Goal: Task Accomplishment & Management: Complete application form

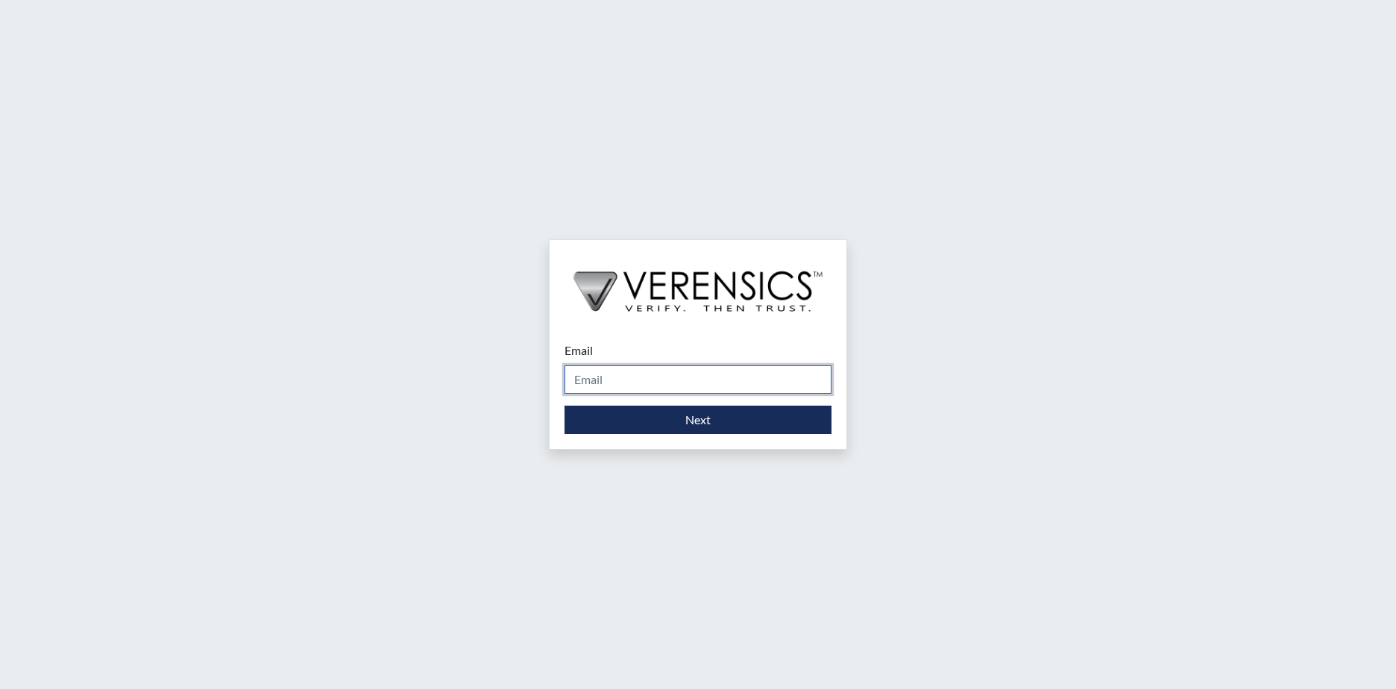
click at [618, 389] on input "Email" at bounding box center [698, 379] width 267 height 28
type input "[PERSON_NAME][EMAIL_ADDRESS][PERSON_NAME][DOMAIN_NAME]"
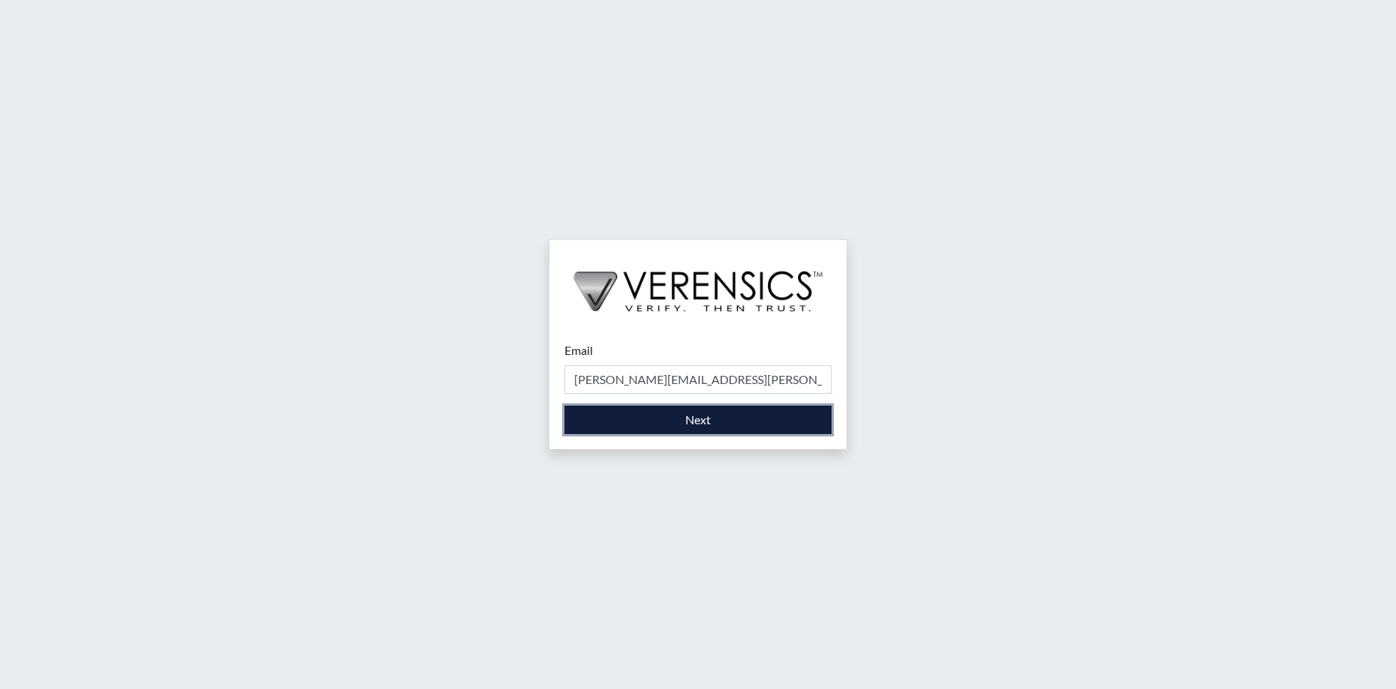
click at [643, 412] on button "Next" at bounding box center [698, 420] width 267 height 28
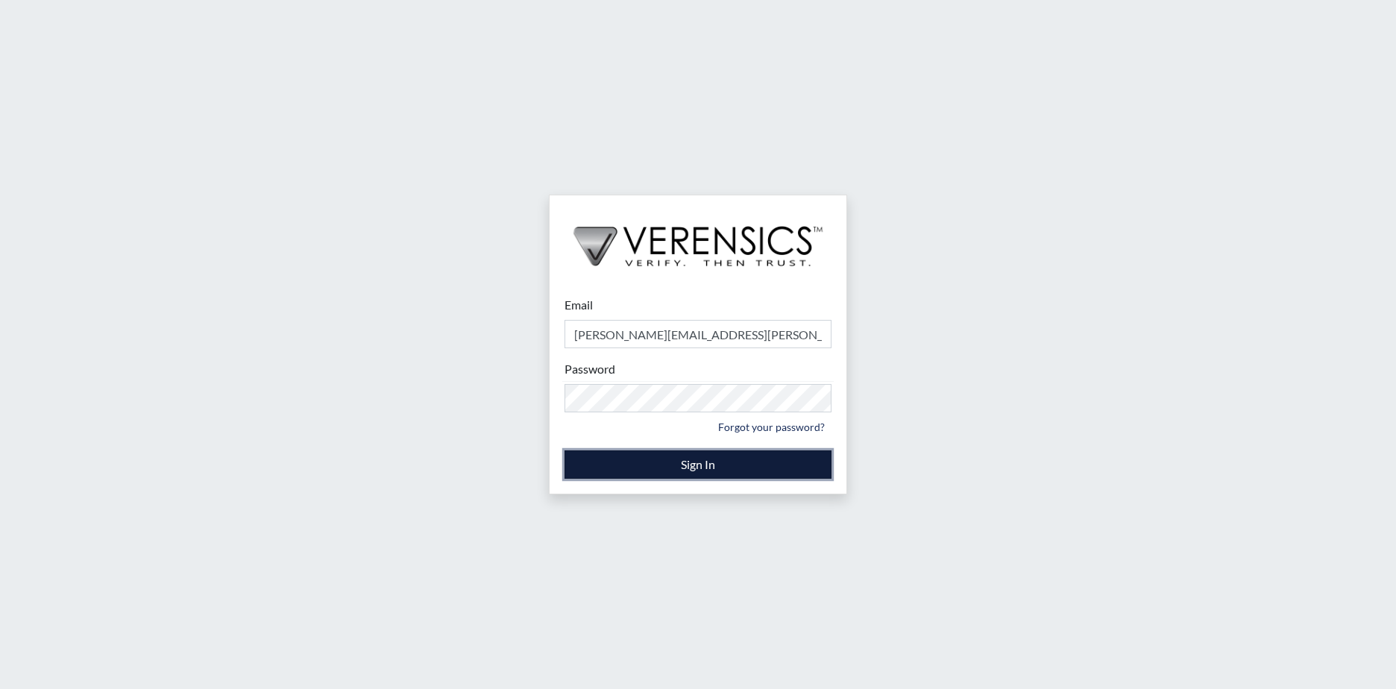
click at [658, 455] on button "Sign In" at bounding box center [698, 464] width 267 height 28
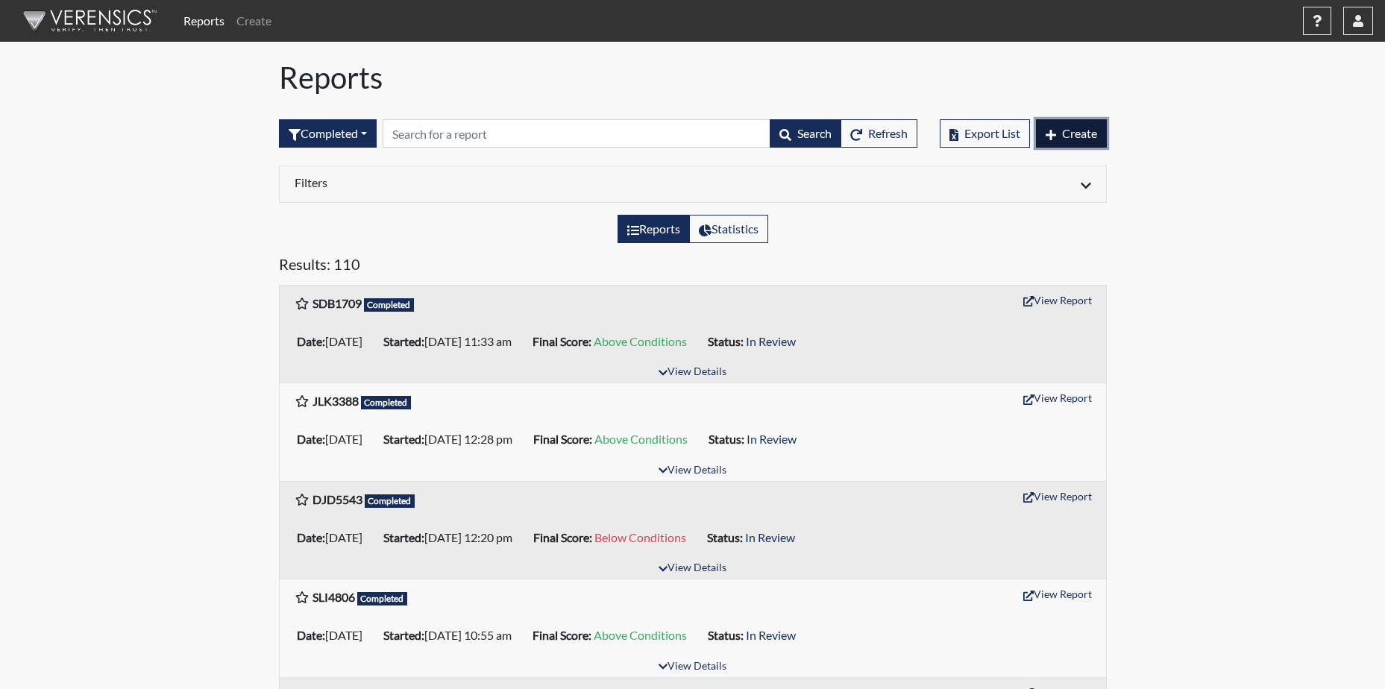
click at [1079, 127] on span "Create" at bounding box center [1079, 133] width 35 height 14
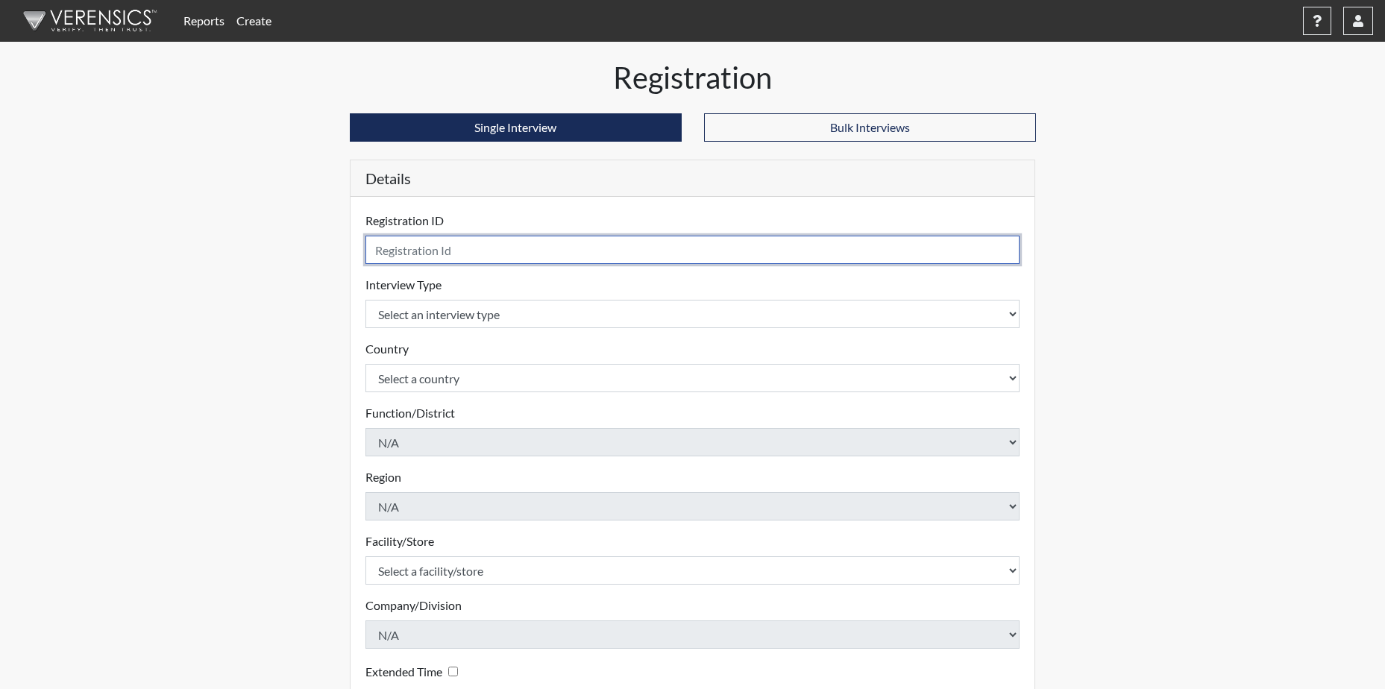
click at [466, 257] on input "text" at bounding box center [692, 250] width 655 height 28
click at [521, 254] on input "text" at bounding box center [692, 250] width 655 height 28
type input "CDB3726"
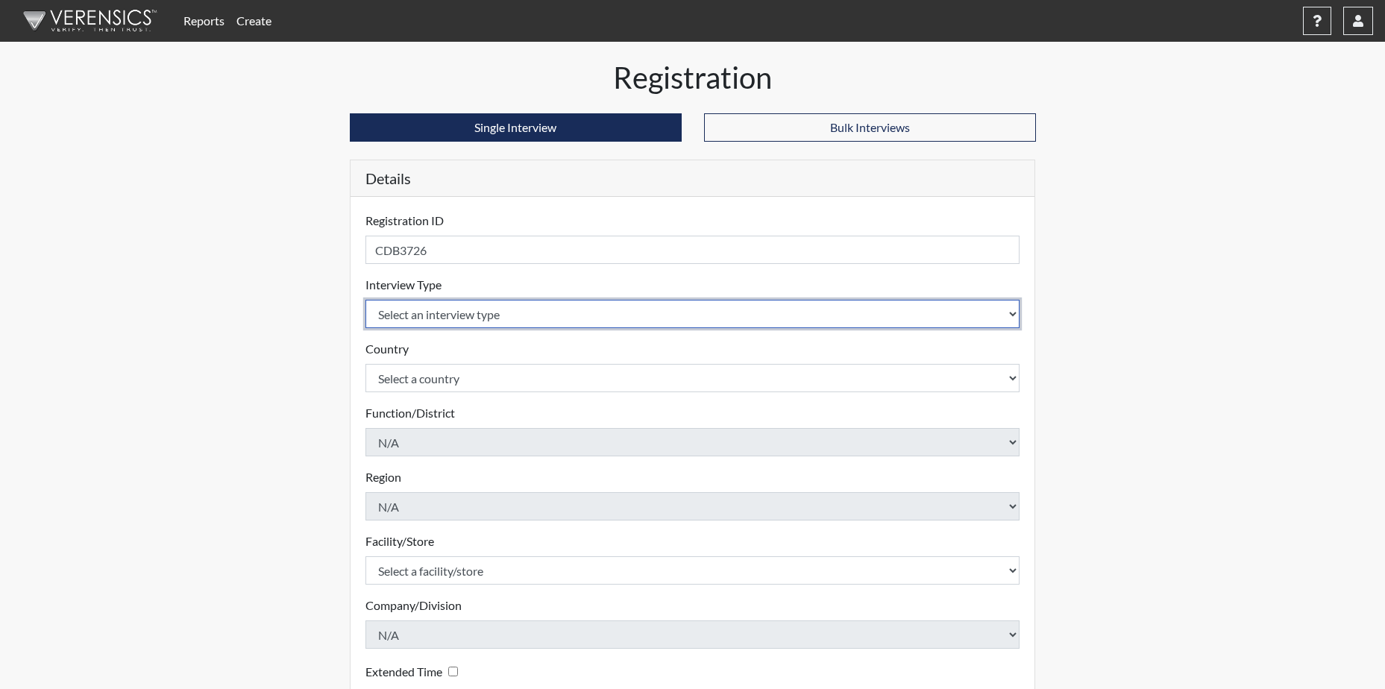
click at [586, 312] on select "Select an interview type Corrections Pre-Employment" at bounding box center [692, 314] width 655 height 28
select select "ff733e93-e1bf-11ea-9c9f-0eff0cf7eb8f"
click at [365, 300] on select "Select an interview type Corrections Pre-Employment" at bounding box center [692, 314] width 655 height 28
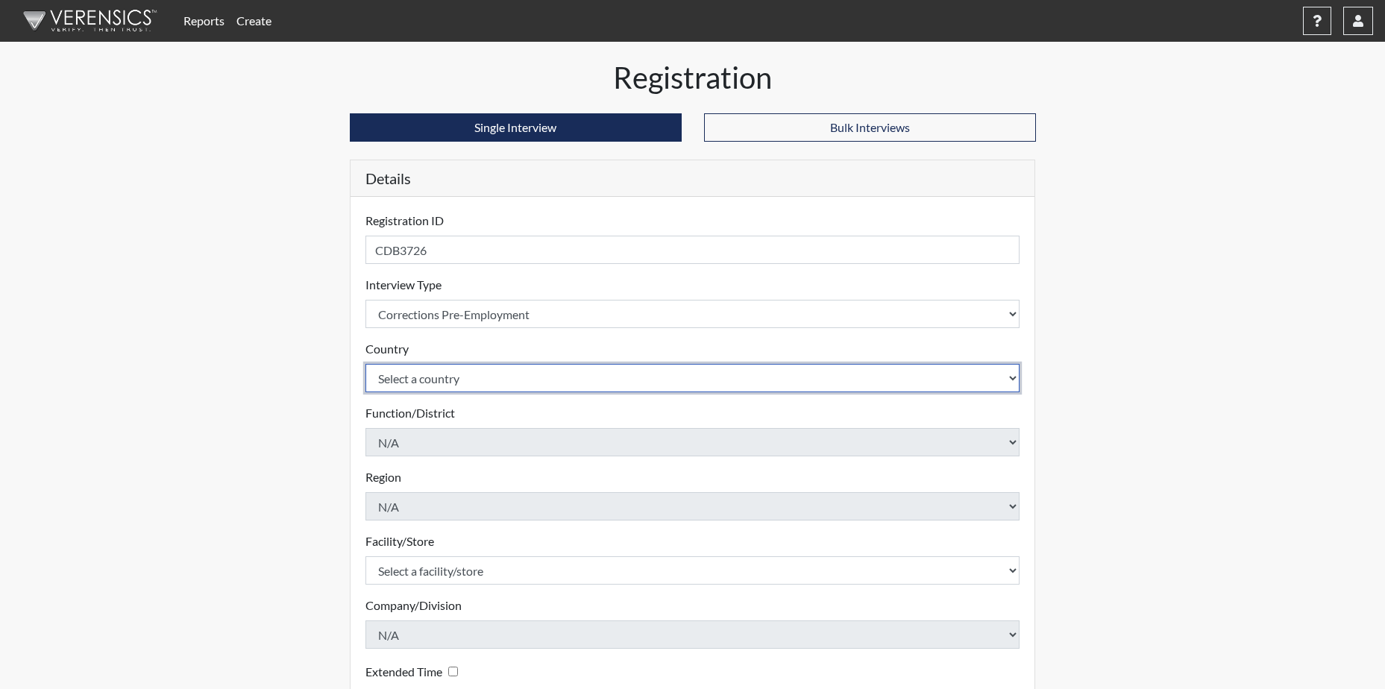
click at [485, 383] on select "Select a country [GEOGRAPHIC_DATA] [GEOGRAPHIC_DATA]" at bounding box center [692, 378] width 655 height 28
select select "united-states-of-[GEOGRAPHIC_DATA]"
click at [365, 364] on select "Select a country [GEOGRAPHIC_DATA] [GEOGRAPHIC_DATA]" at bounding box center [692, 378] width 655 height 28
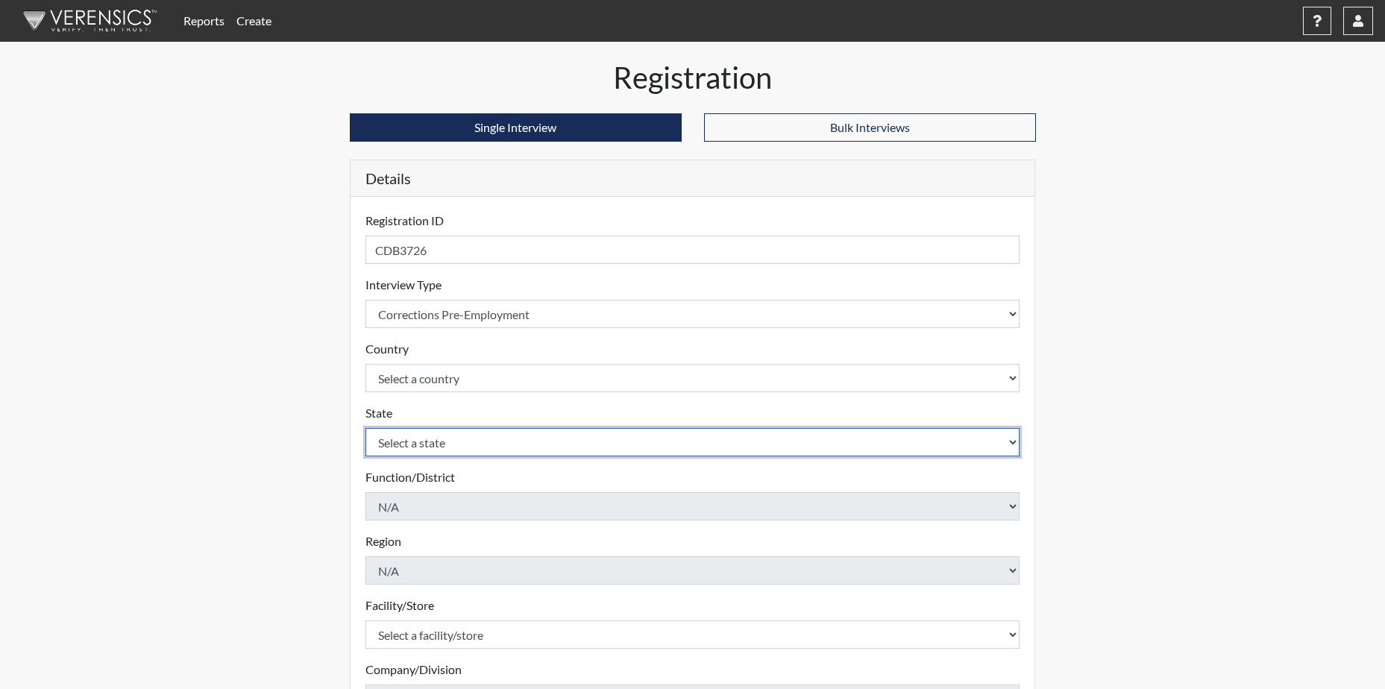
click at [456, 444] on select "Select a state [US_STATE] [US_STATE] [US_STATE] [US_STATE] [US_STATE] [US_STATE…" at bounding box center [692, 442] width 655 height 28
select select "GA"
click at [365, 428] on select "Select a state [US_STATE] [US_STATE] [US_STATE] [US_STATE] [US_STATE] [US_STATE…" at bounding box center [692, 442] width 655 height 28
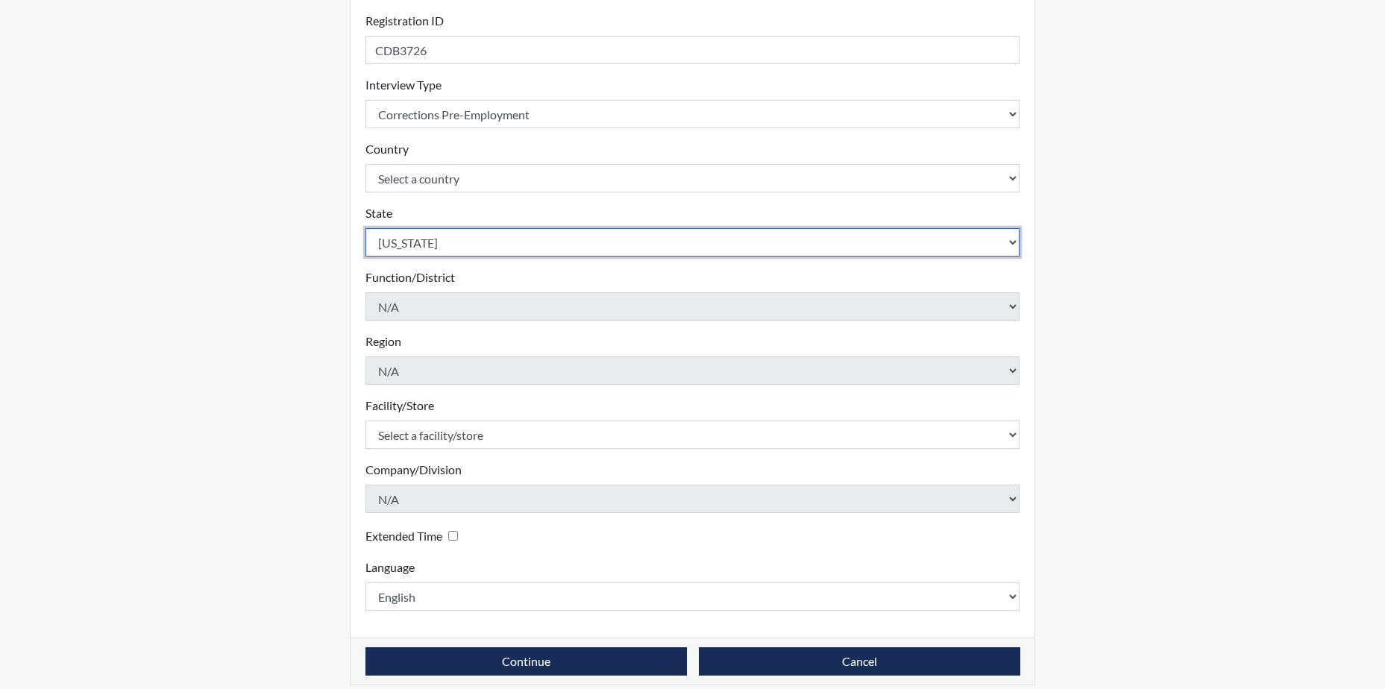
scroll to position [214, 0]
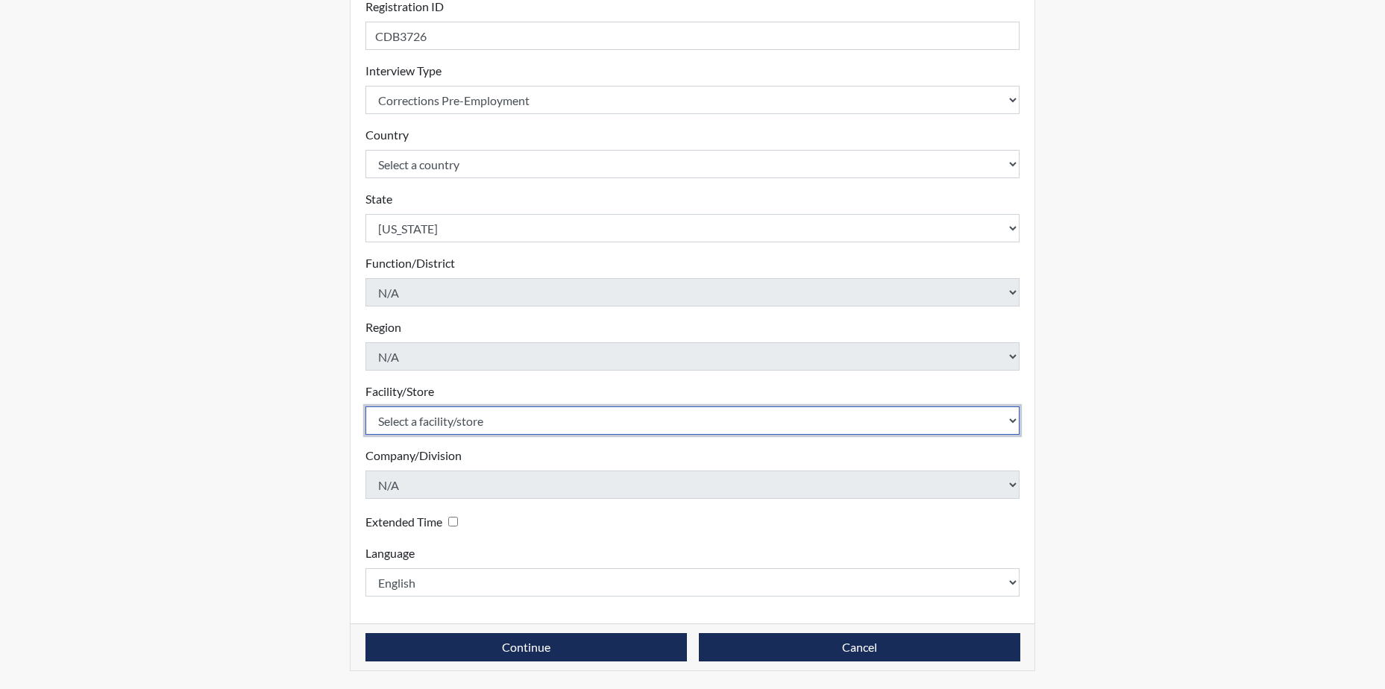
click at [500, 418] on select "Select a facility/store [PERSON_NAME]" at bounding box center [692, 420] width 655 height 28
select select "a2695ac4-228c-4454-a598-76acc7274027"
click at [365, 406] on select "Select a facility/store [PERSON_NAME]" at bounding box center [692, 420] width 655 height 28
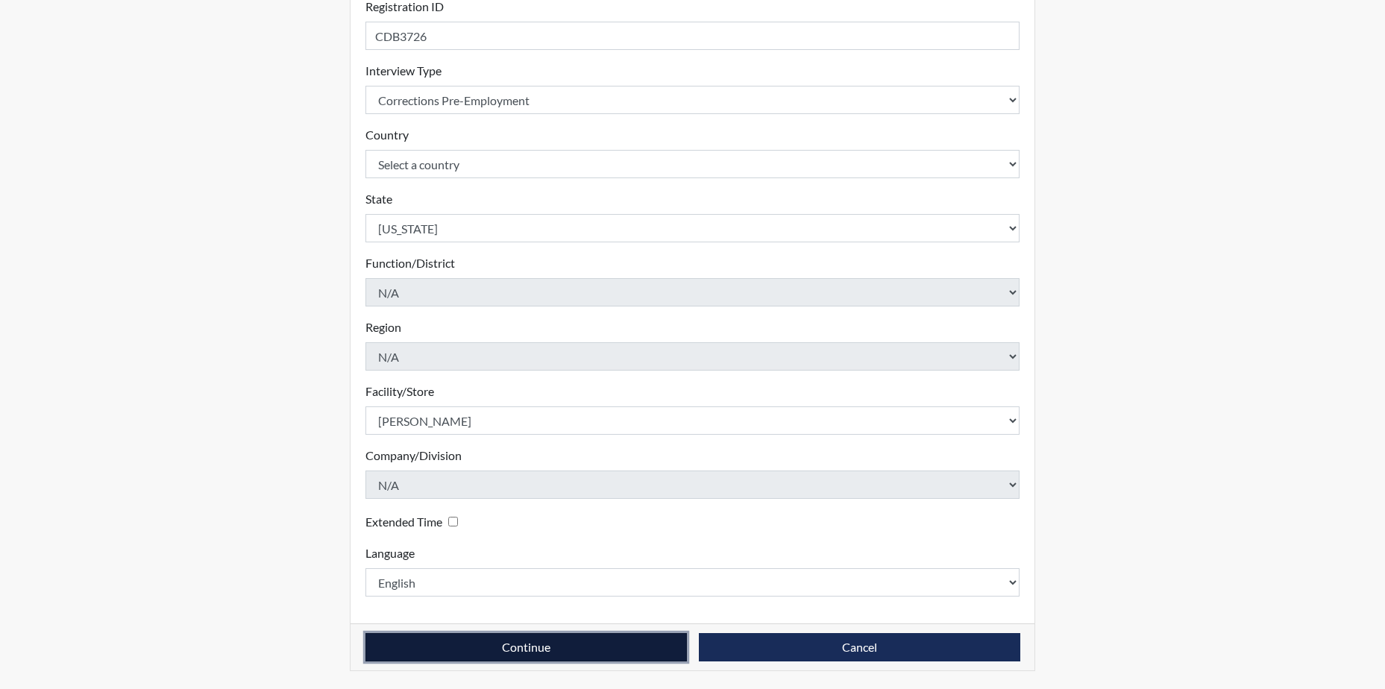
drag, startPoint x: 599, startPoint y: 638, endPoint x: 612, endPoint y: 641, distance: 13.0
click at [612, 641] on button "Continue" at bounding box center [525, 647] width 321 height 28
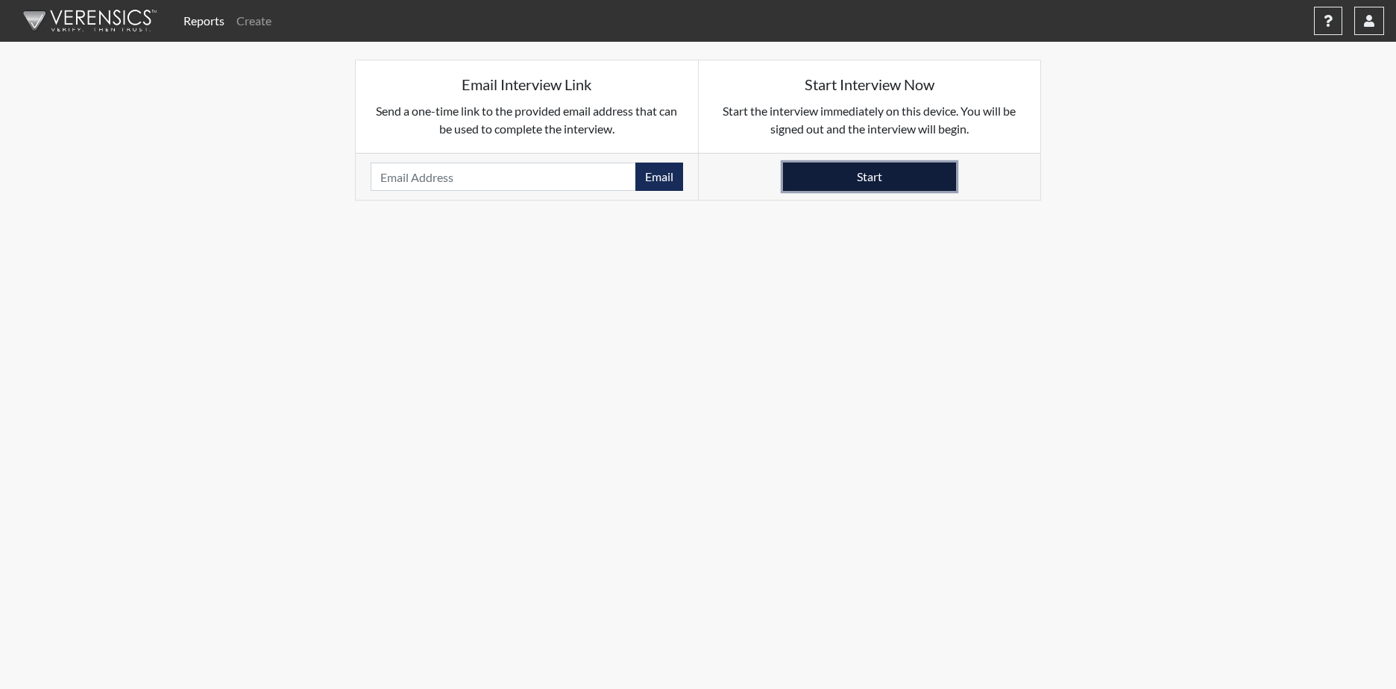
click at [817, 183] on button "Start" at bounding box center [869, 177] width 173 height 28
